Goal: Complete application form: Complete application form

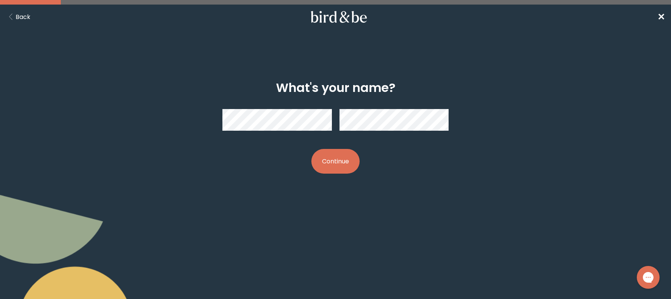
click at [318, 162] on button "Continue" at bounding box center [335, 161] width 48 height 25
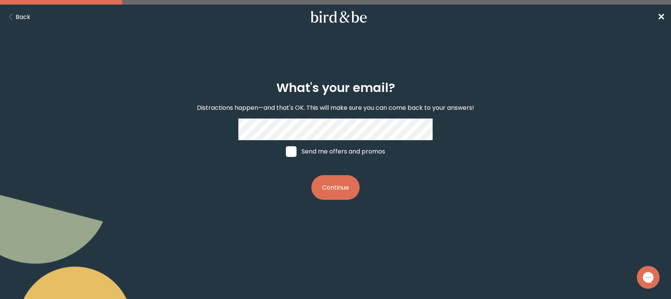
click at [330, 187] on button "Continue" at bounding box center [335, 187] width 48 height 25
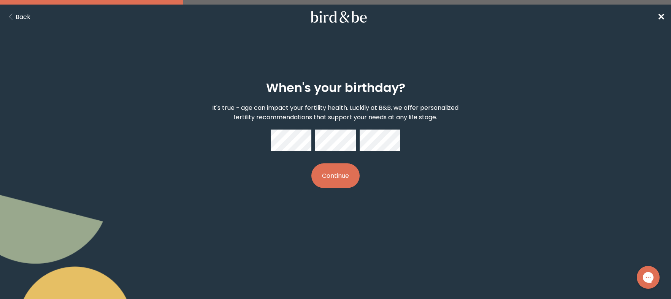
click at [342, 176] on button "Continue" at bounding box center [335, 175] width 48 height 25
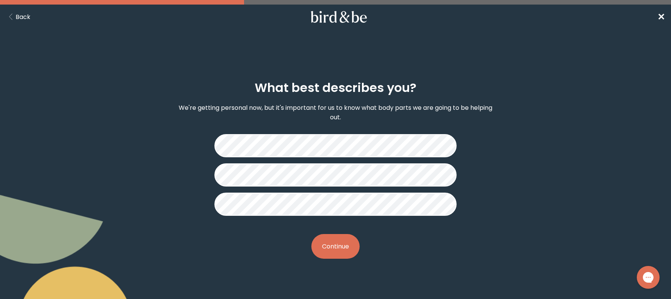
click at [333, 248] on button "Continue" at bounding box center [335, 246] width 48 height 25
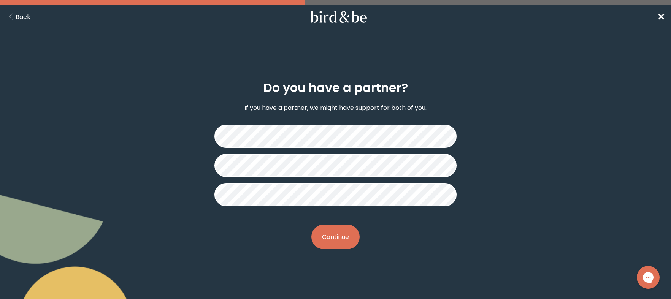
click at [335, 238] on button "Continue" at bounding box center [335, 237] width 48 height 25
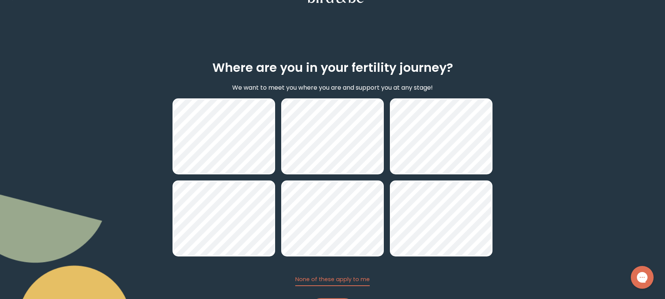
scroll to position [38, 0]
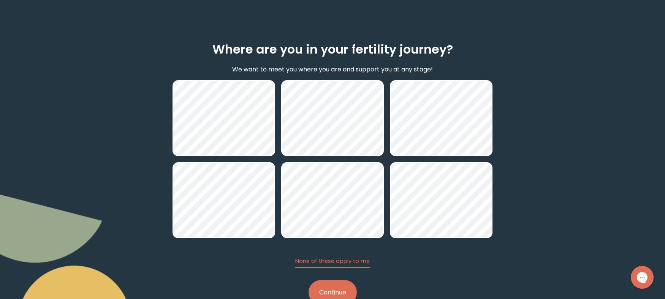
click at [325, 290] on button "Continue" at bounding box center [333, 292] width 48 height 25
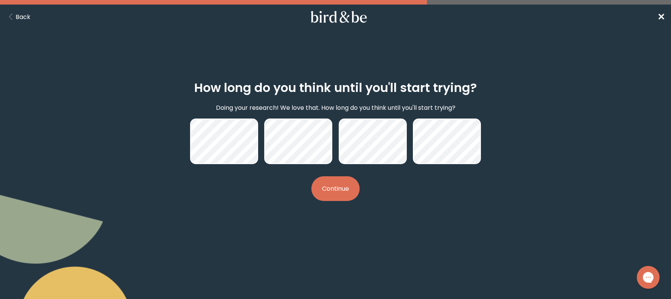
click at [344, 190] on button "Continue" at bounding box center [335, 188] width 48 height 25
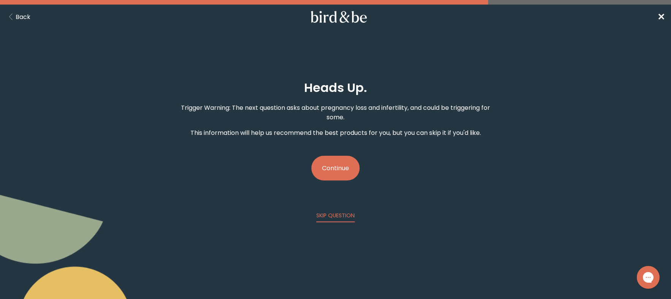
click at [330, 166] on button "Continue" at bounding box center [335, 168] width 48 height 25
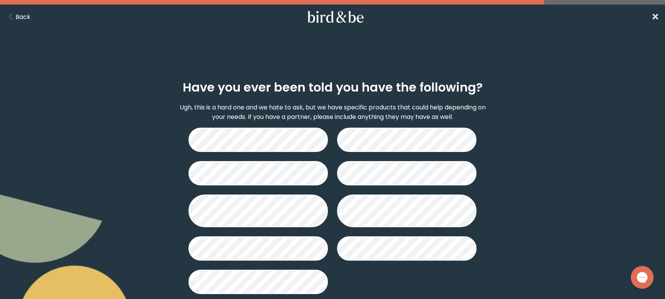
scroll to position [38, 0]
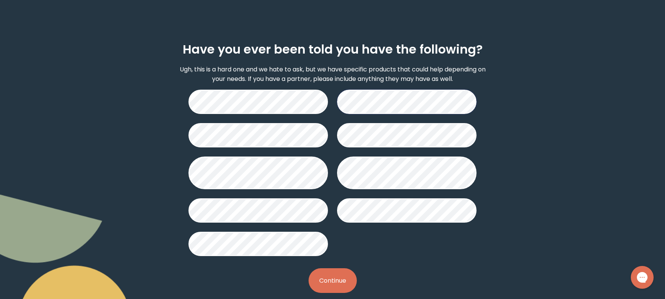
click at [333, 283] on button "Continue" at bounding box center [333, 280] width 48 height 25
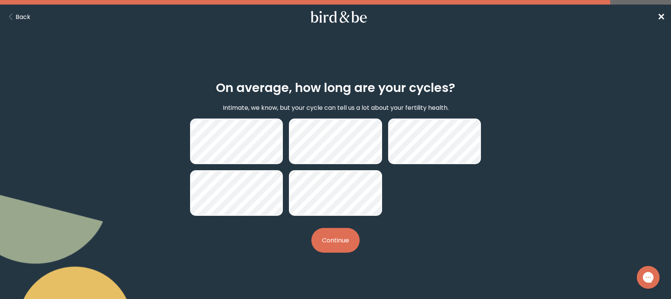
click at [336, 238] on button "Continue" at bounding box center [335, 240] width 48 height 25
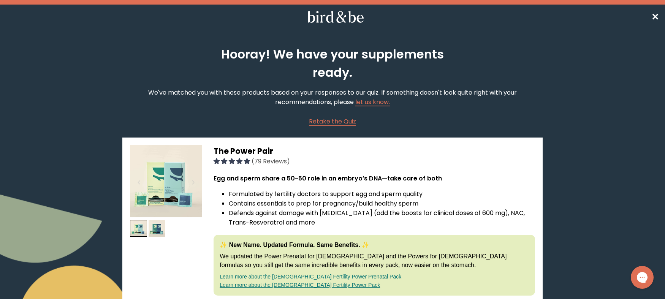
click at [161, 186] on img at bounding box center [166, 181] width 72 height 72
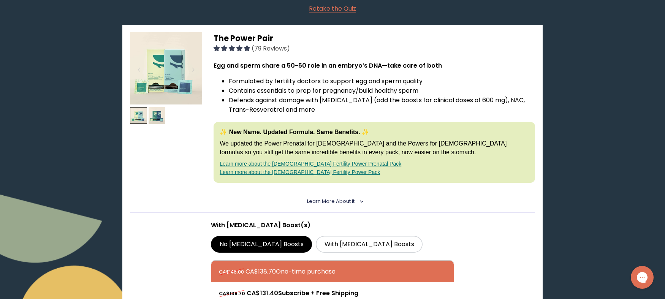
scroll to position [76, 0]
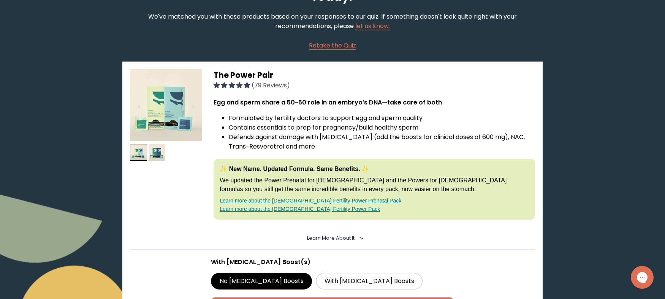
click at [162, 108] on img at bounding box center [166, 105] width 72 height 72
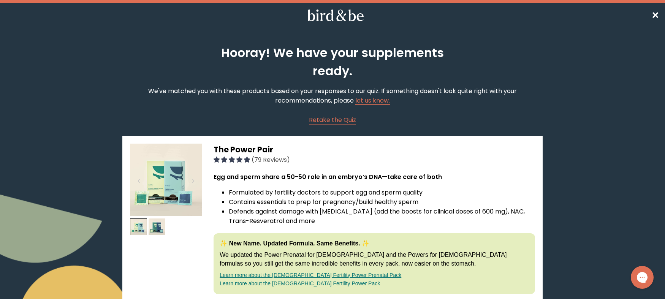
scroll to position [0, 0]
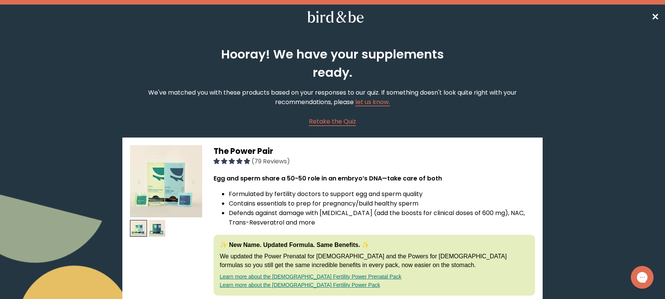
click at [354, 21] on icon at bounding box center [336, 17] width 60 height 12
